Goal: Use online tool/utility: Utilize a website feature to perform a specific function

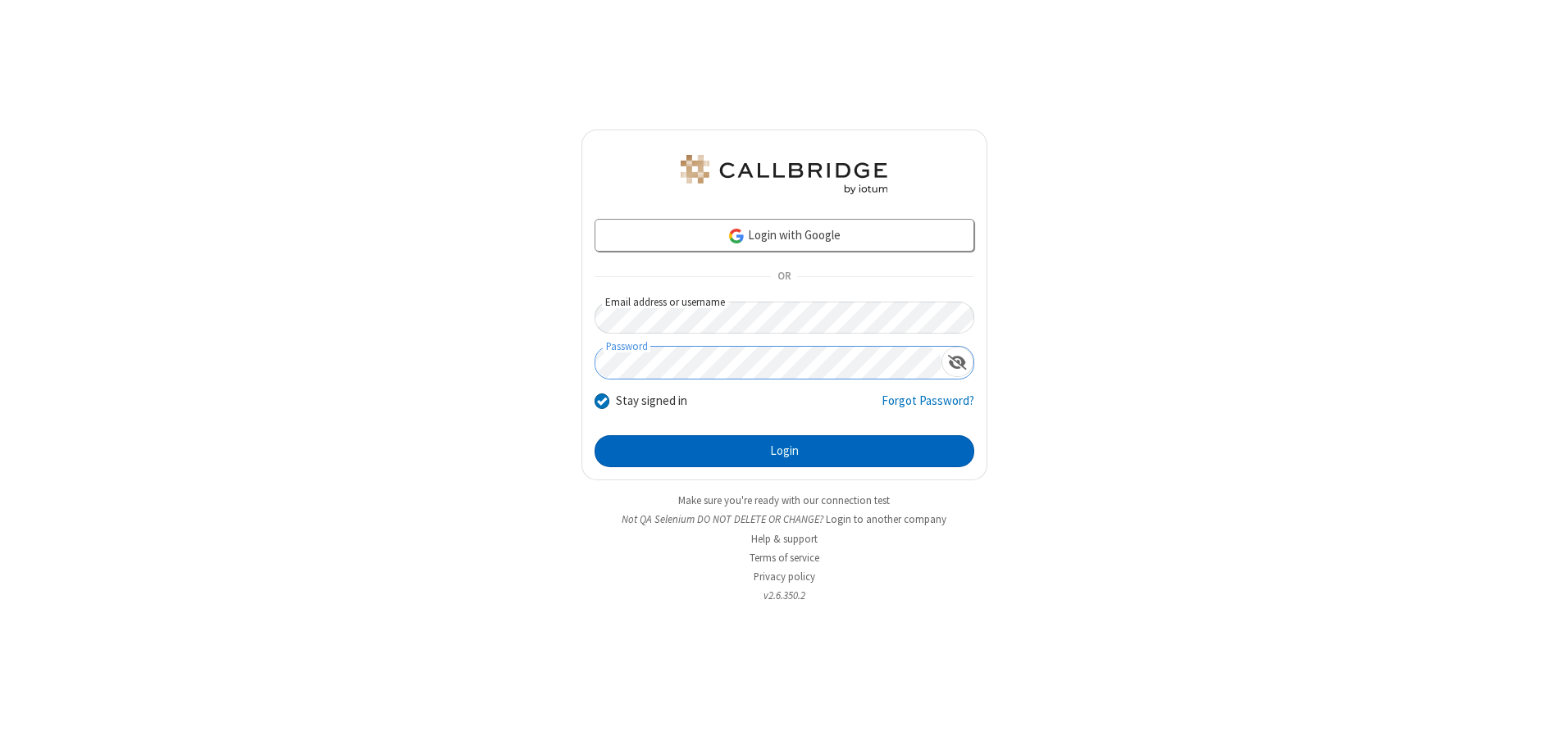
click at [784, 451] on button "Login" at bounding box center [784, 452] width 380 height 33
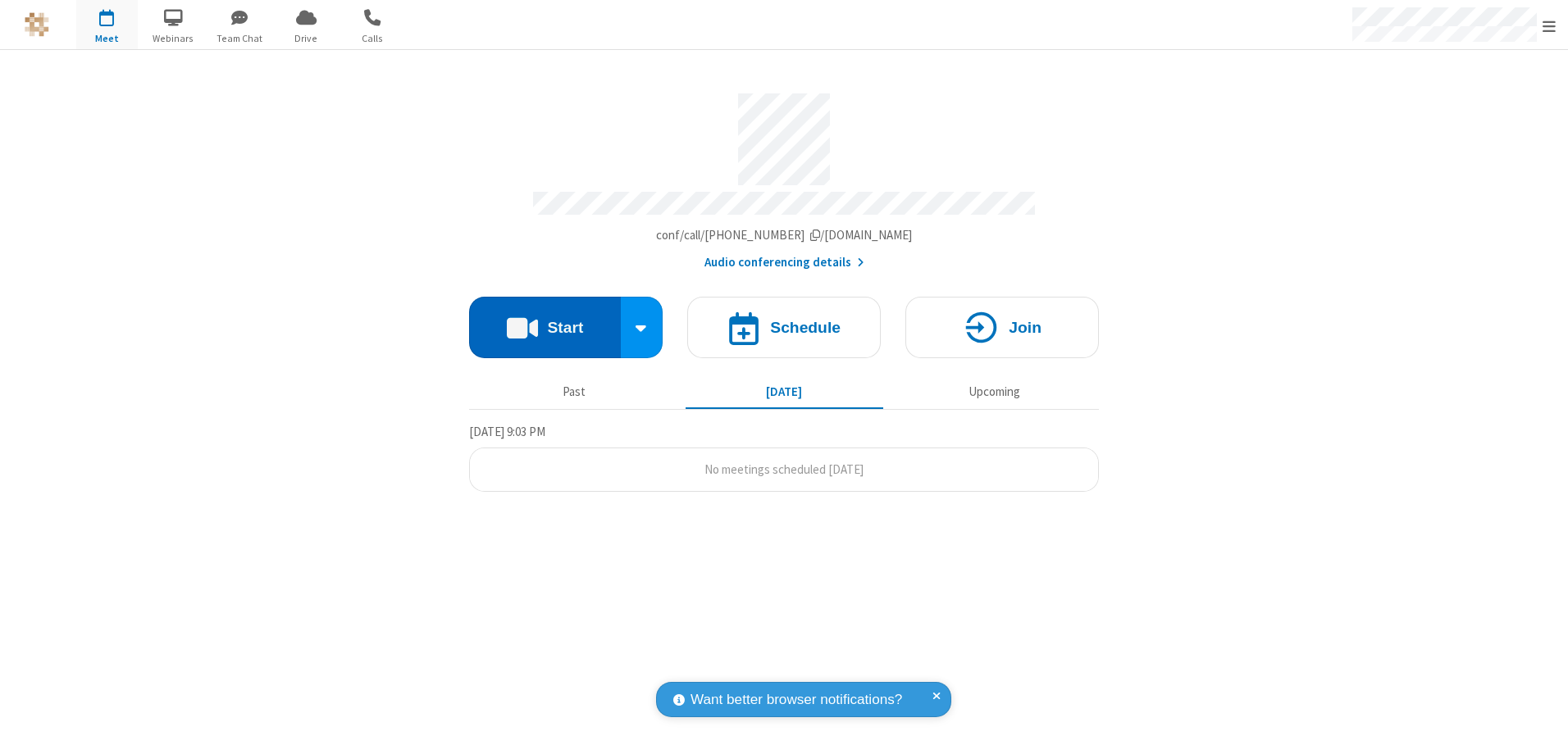
click at [545, 321] on button "Start" at bounding box center [545, 327] width 152 height 61
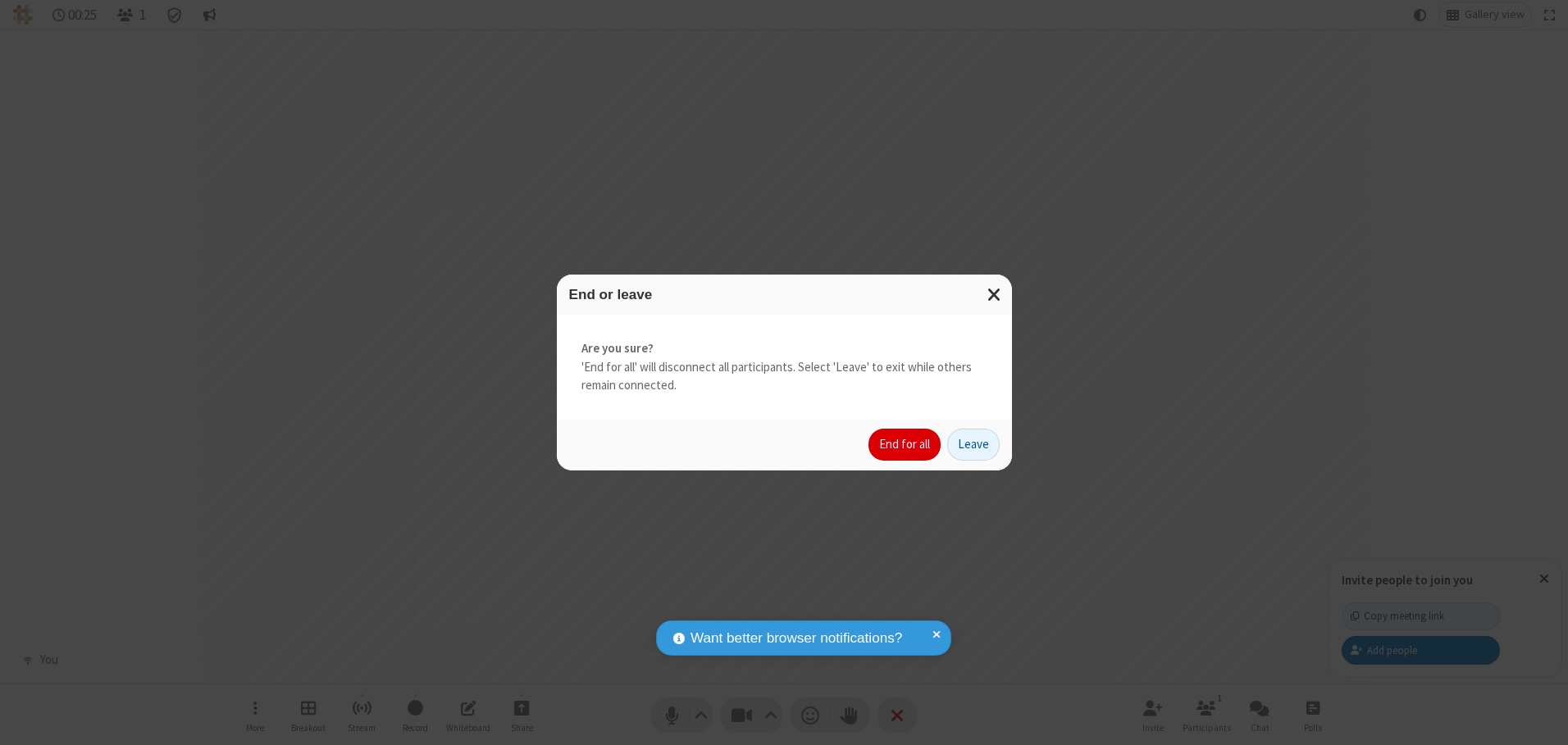
click at [905, 444] on button "End for all" at bounding box center [904, 445] width 72 height 33
